Goal: Task Accomplishment & Management: Manage account settings

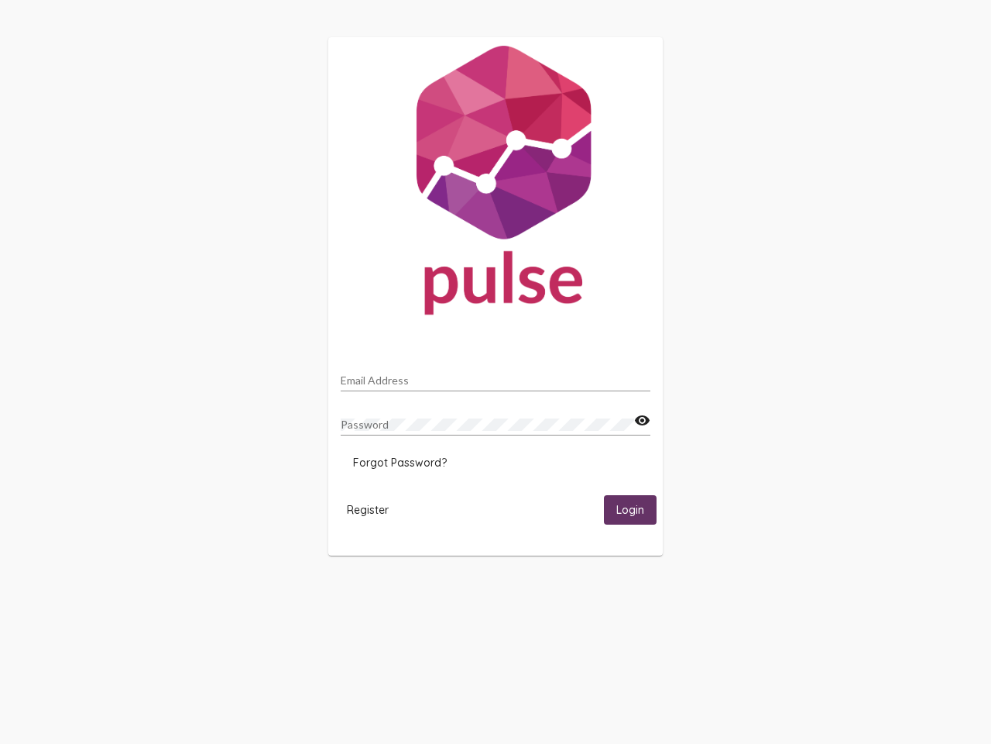
click at [496, 376] on input "Email Address" at bounding box center [496, 380] width 310 height 12
click at [642, 421] on mat-icon "visibility" at bounding box center [642, 420] width 16 height 19
click at [400, 462] on span "Forgot Password?" at bounding box center [400, 462] width 94 height 14
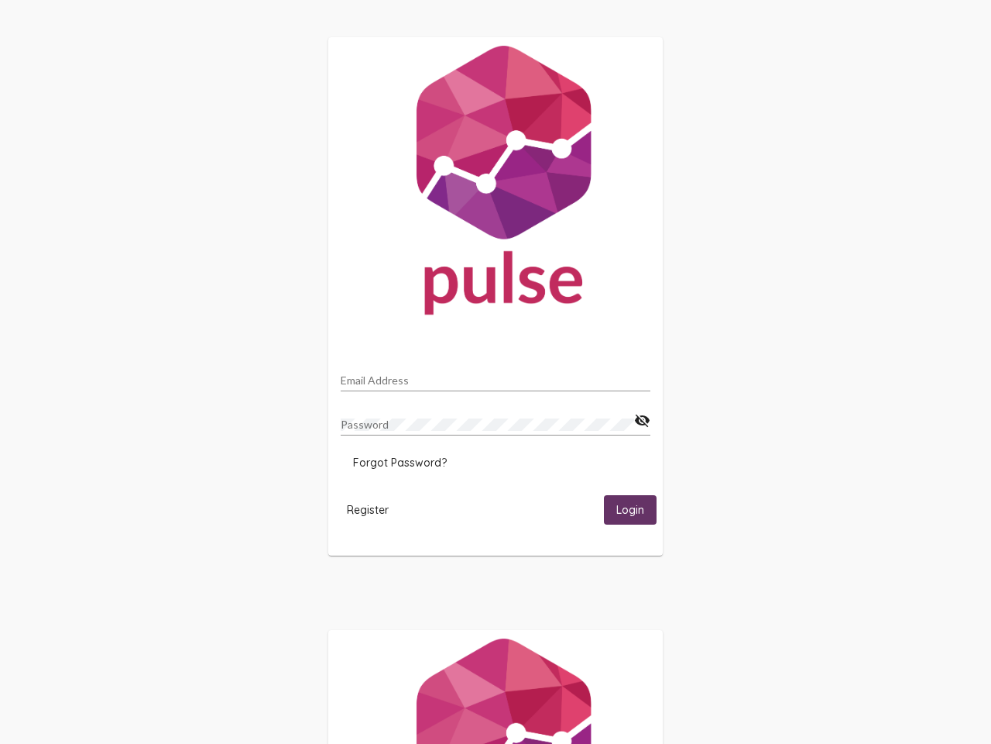
click at [368, 509] on span "Register" at bounding box center [368, 510] width 42 height 14
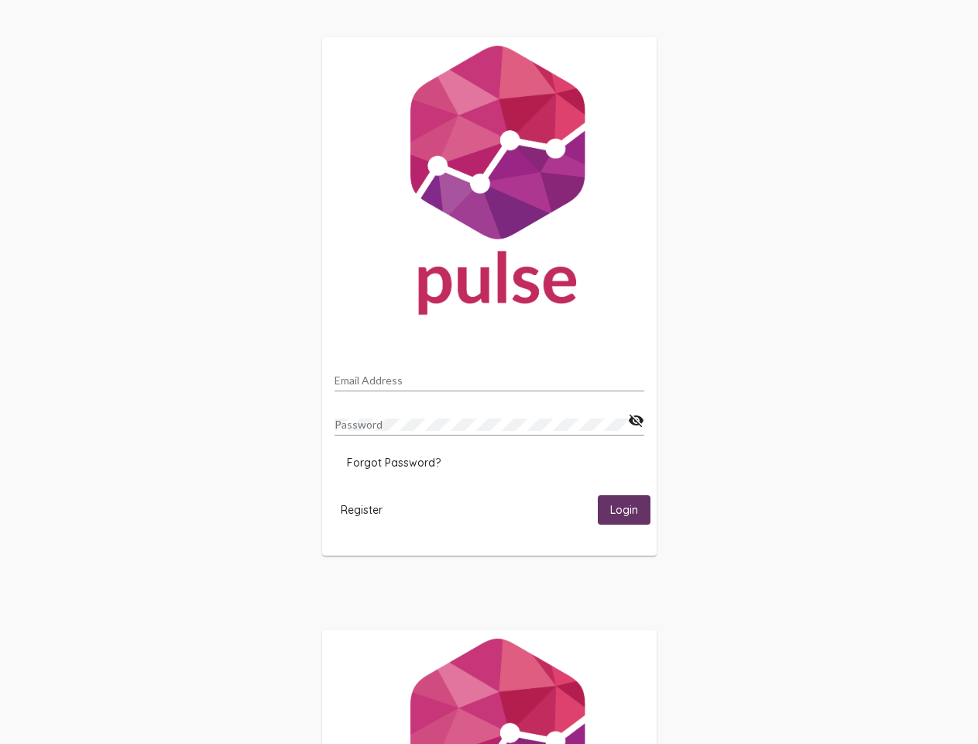
click at [630, 509] on span "Login" at bounding box center [624, 510] width 28 height 14
